Goal: Navigation & Orientation: Find specific page/section

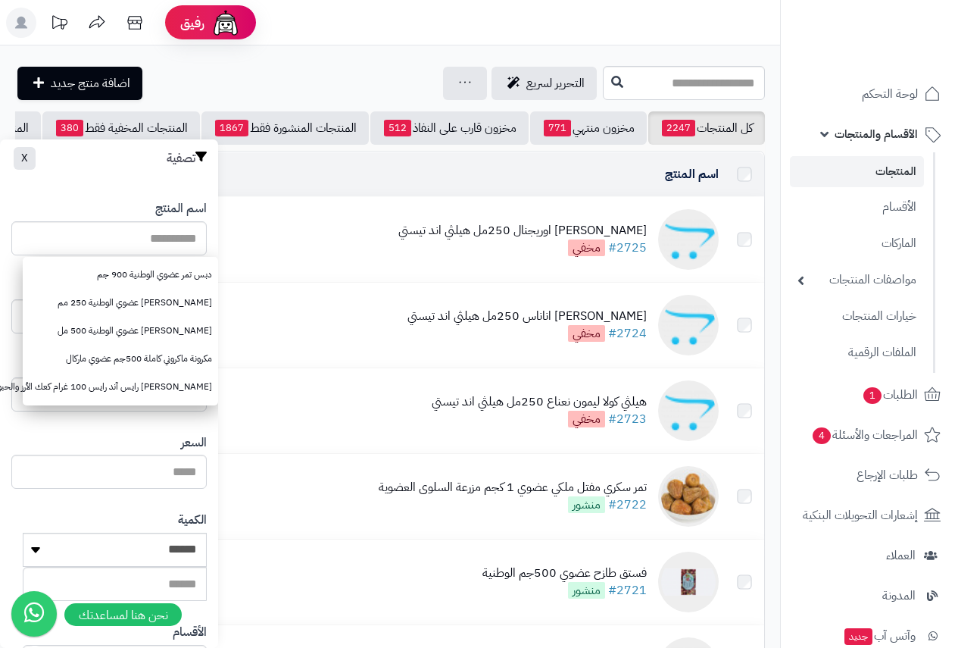
scroll to position [0, -249]
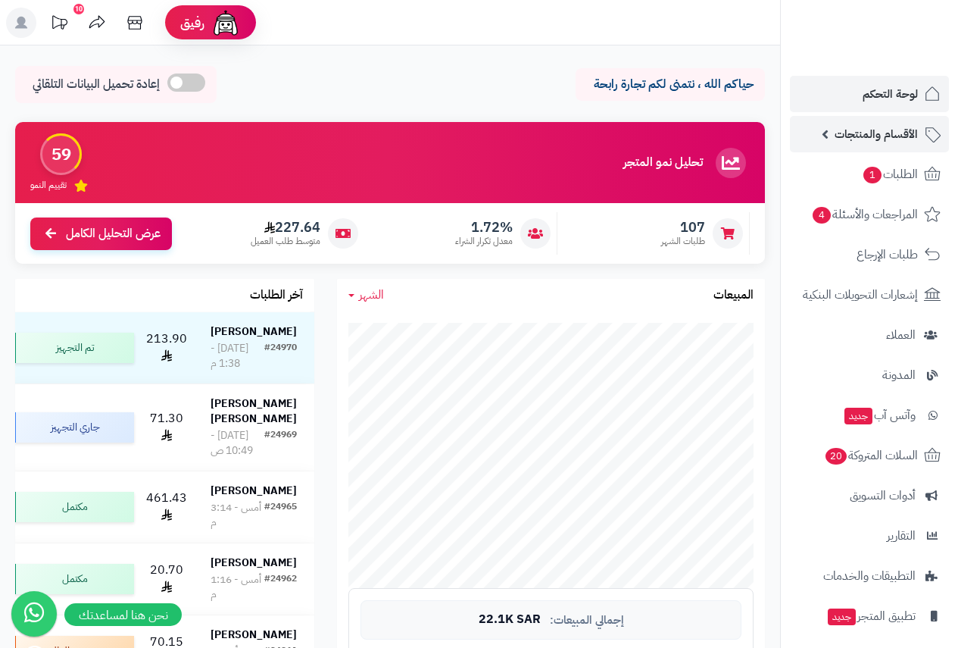
click at [892, 133] on span "الأقسام والمنتجات" at bounding box center [876, 134] width 83 height 21
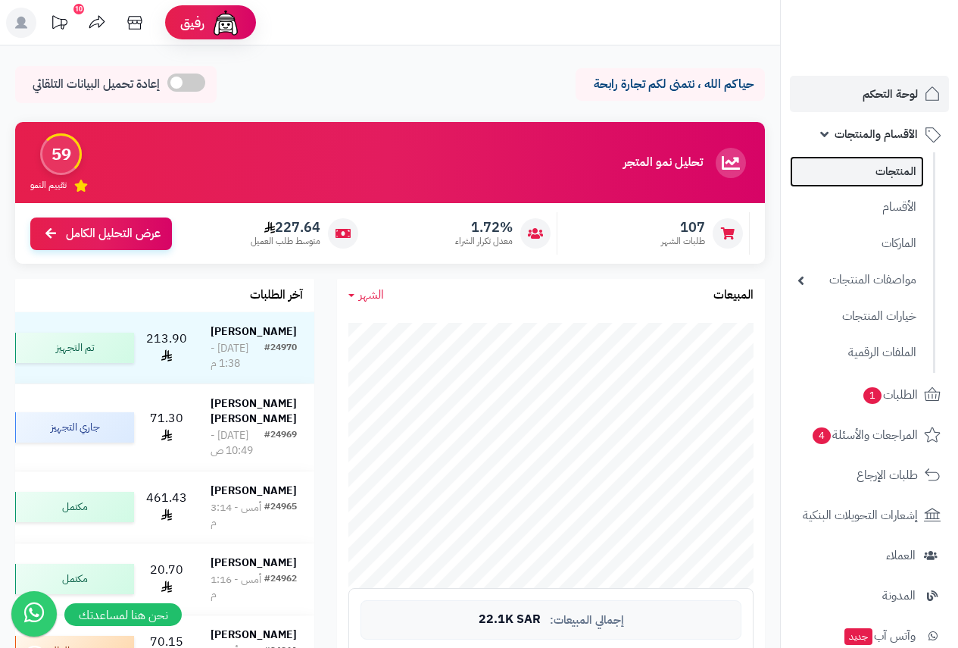
click at [891, 174] on link "المنتجات" at bounding box center [857, 171] width 134 height 31
